Goal: Information Seeking & Learning: Learn about a topic

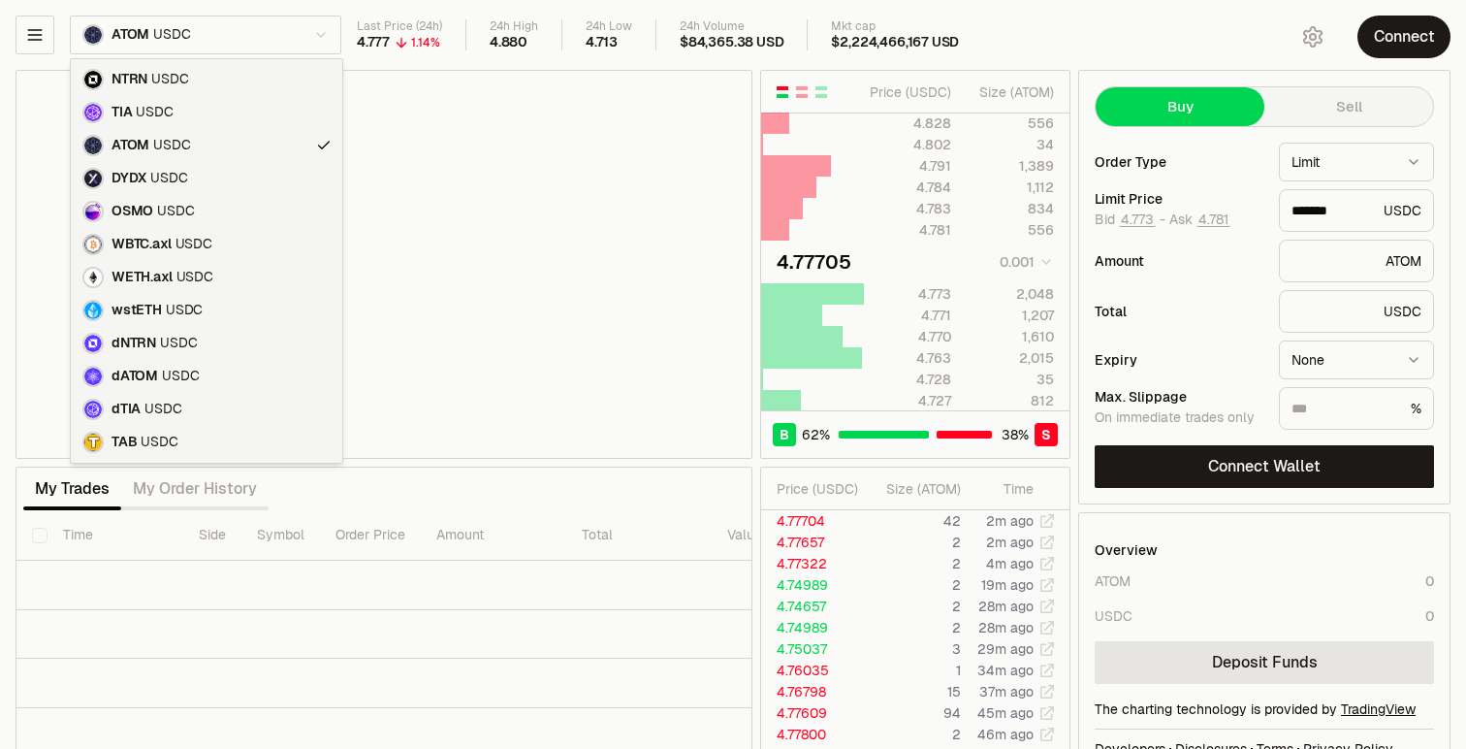
click at [241, 42] on html "Neutron Balance Earn Supervaults Bridge Orderbook Stake Ecosystem Governance Do…" at bounding box center [733, 405] width 1466 height 810
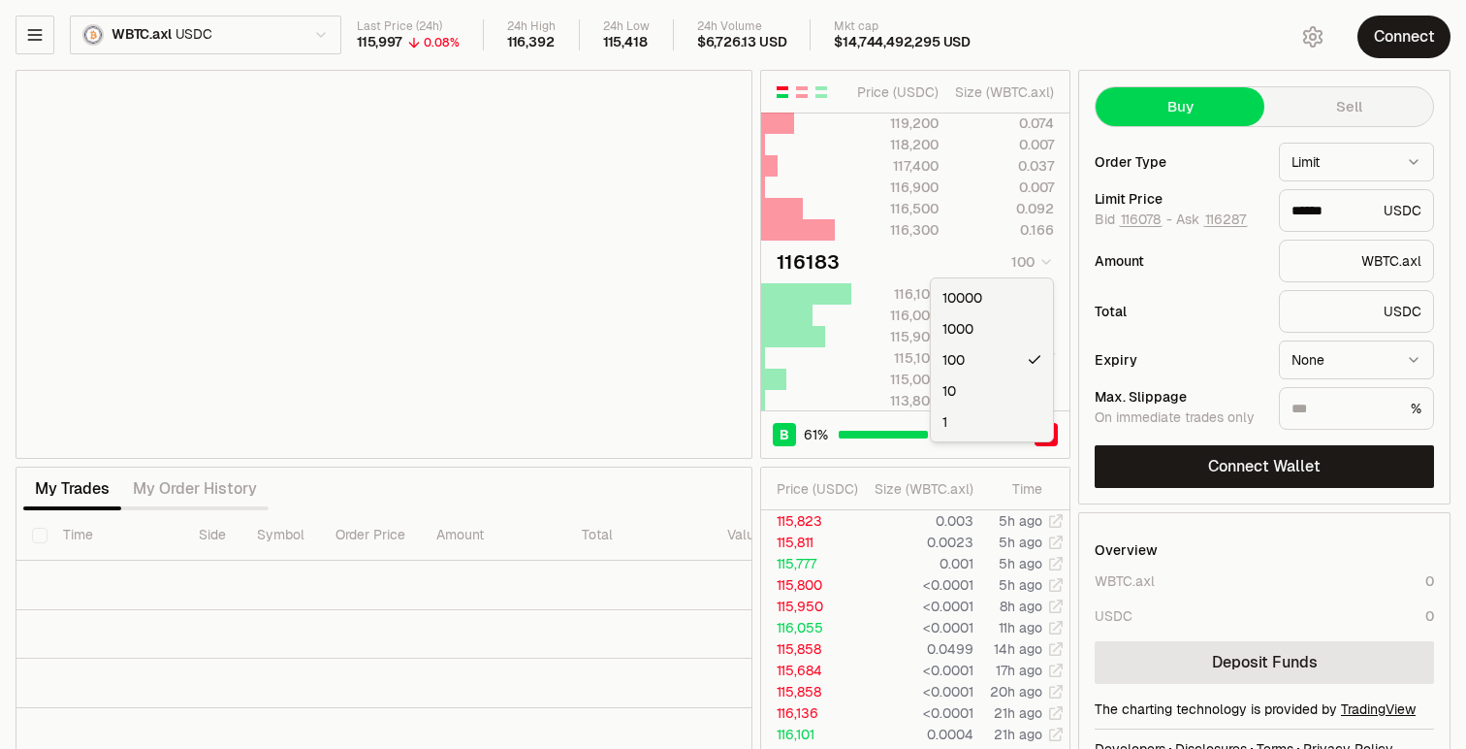
click at [1047, 271] on body "Neutron Balance Earn Supervaults Bridge Orderbook Stake Ecosystem Governance Do…" at bounding box center [733, 405] width 1466 height 810
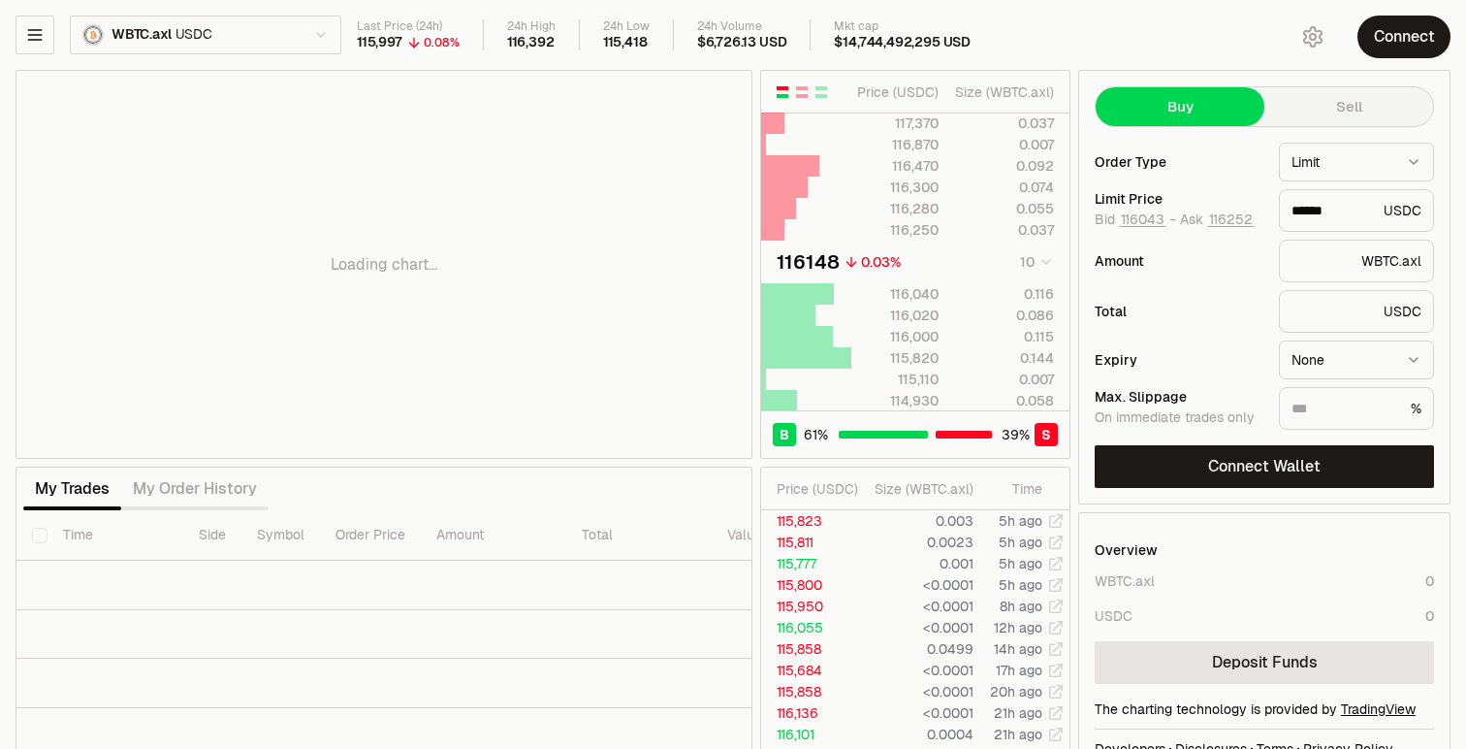
drag, startPoint x: 619, startPoint y: 186, endPoint x: 549, endPoint y: 206, distance: 72.5
type input "******"
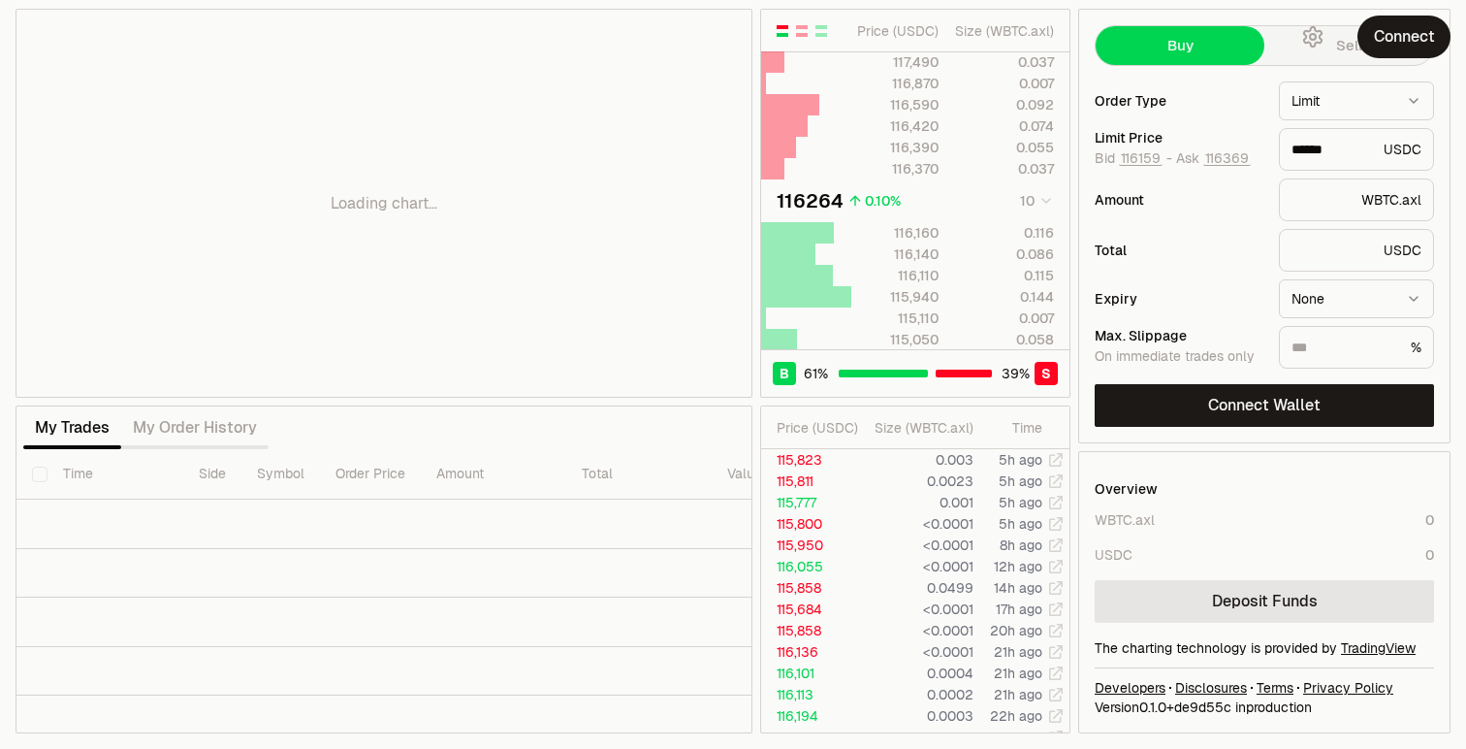
drag, startPoint x: 685, startPoint y: 136, endPoint x: 685, endPoint y: 150, distance: 14.5
click at [685, 150] on div "Loading chart..." at bounding box center [383, 203] width 735 height 387
